Goal: Task Accomplishment & Management: Manage account settings

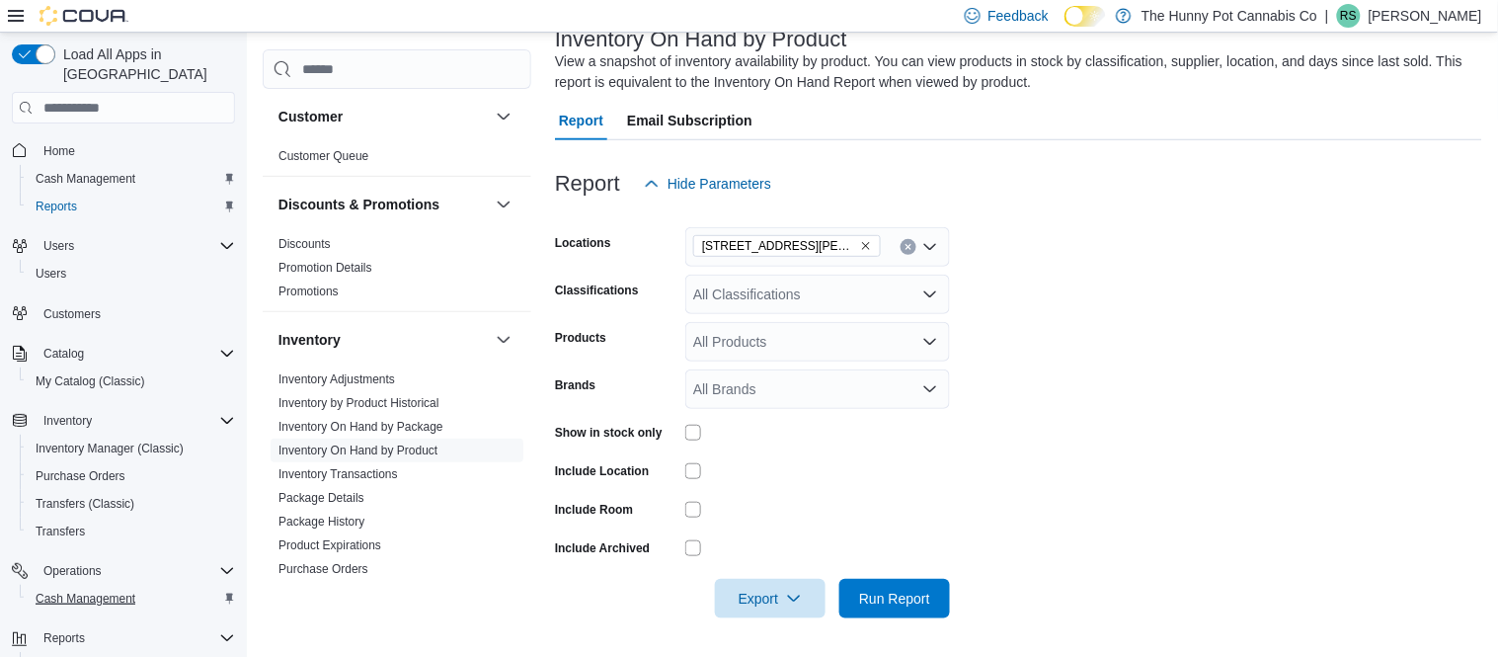
scroll to position [85, 0]
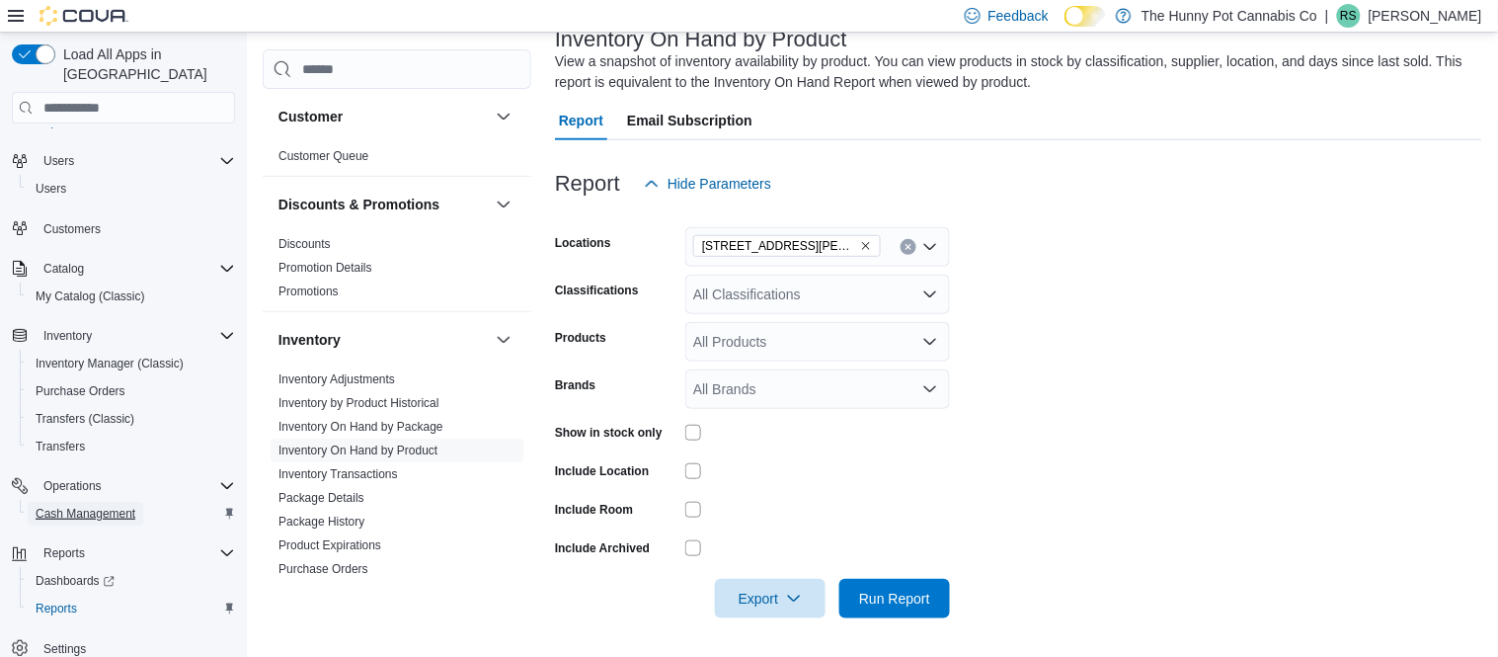
click at [97, 506] on span "Cash Management" at bounding box center [86, 514] width 100 height 16
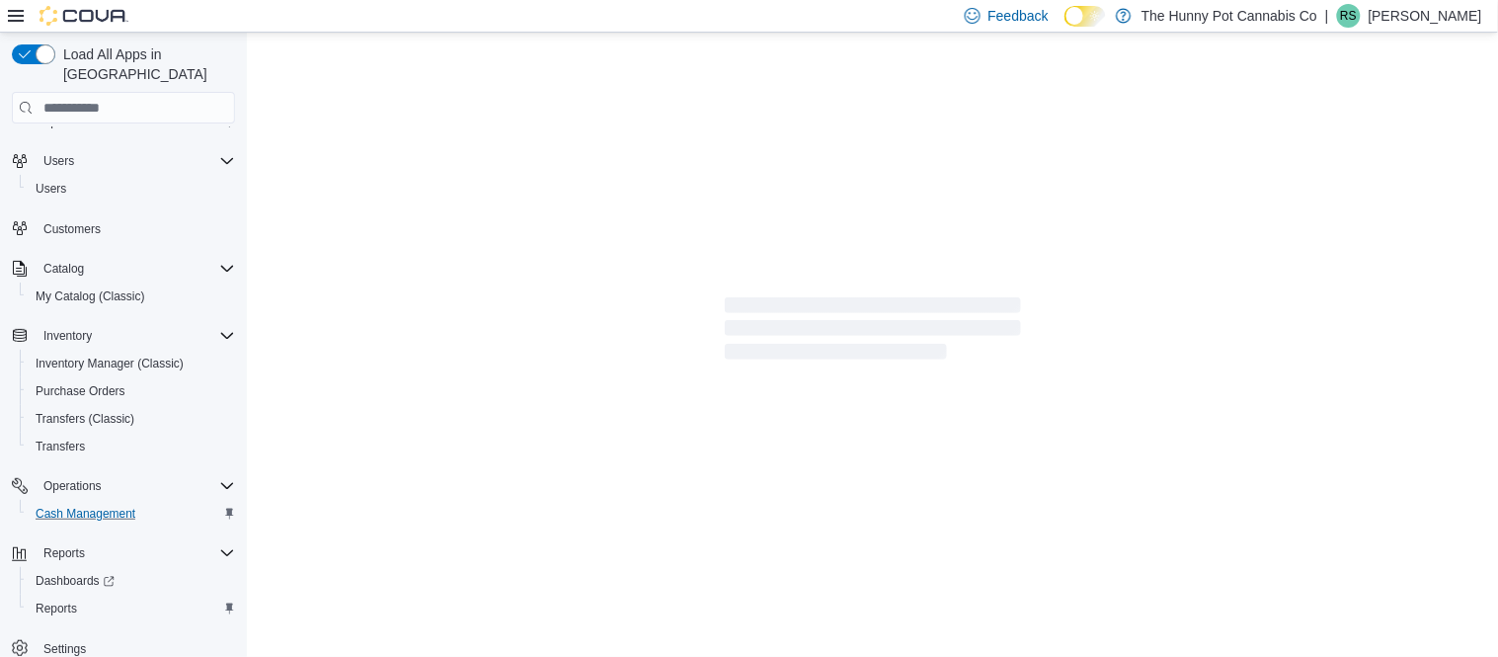
scroll to position [67, 0]
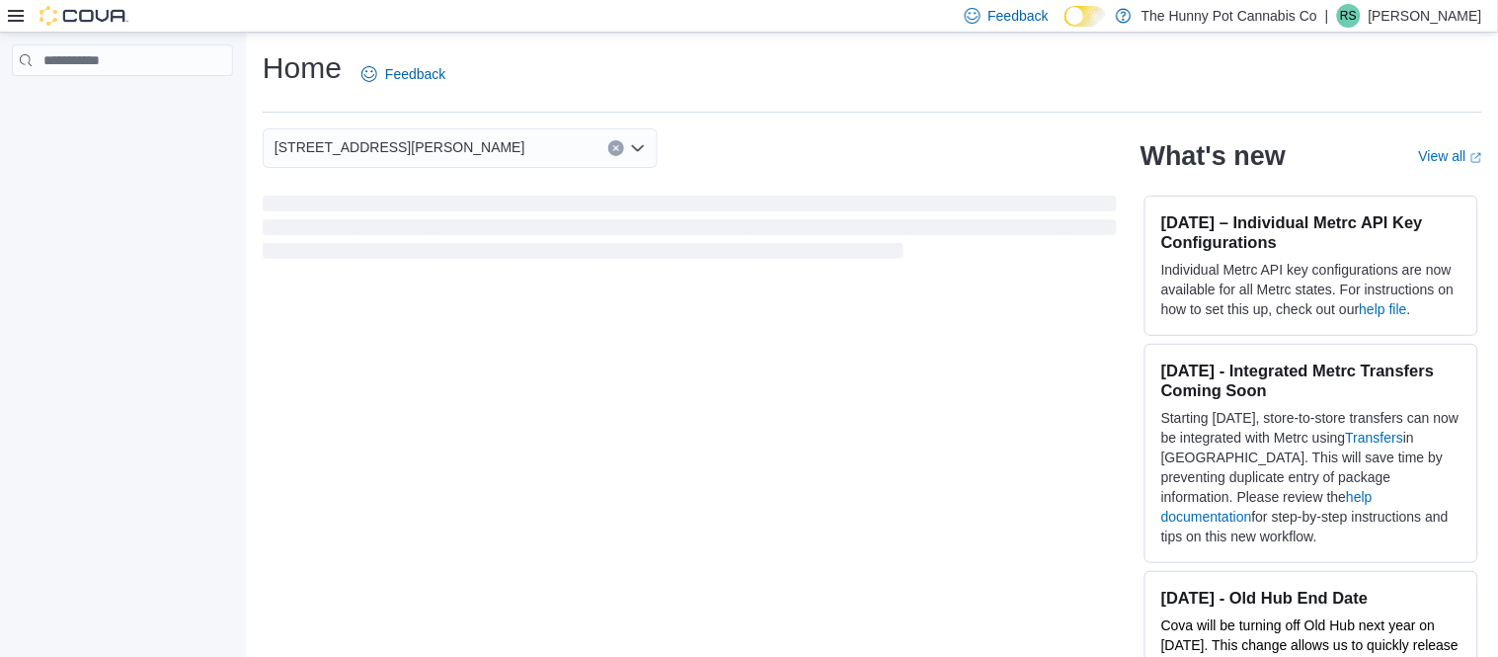
click at [1368, 12] on p "[PERSON_NAME]" at bounding box center [1425, 16] width 114 height 24
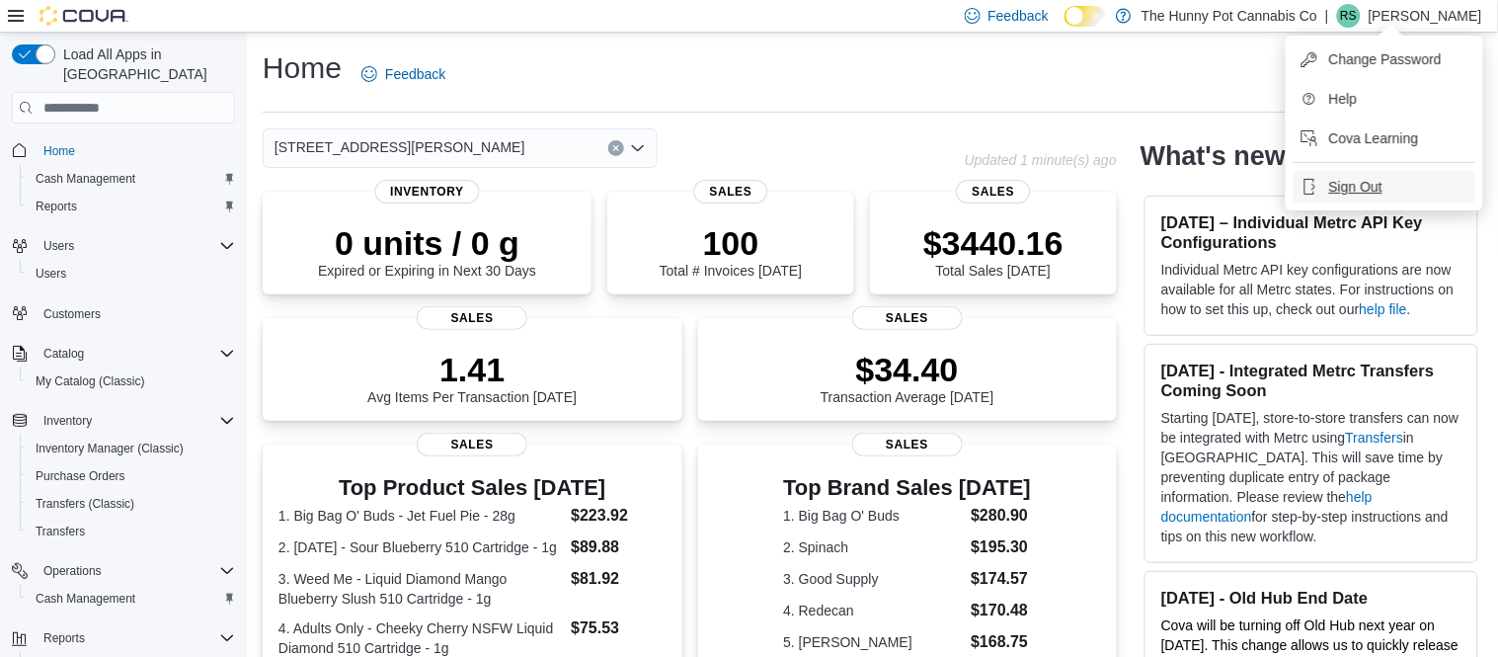
click at [1362, 187] on span "Sign Out" at bounding box center [1355, 187] width 53 height 20
